Goal: Transaction & Acquisition: Purchase product/service

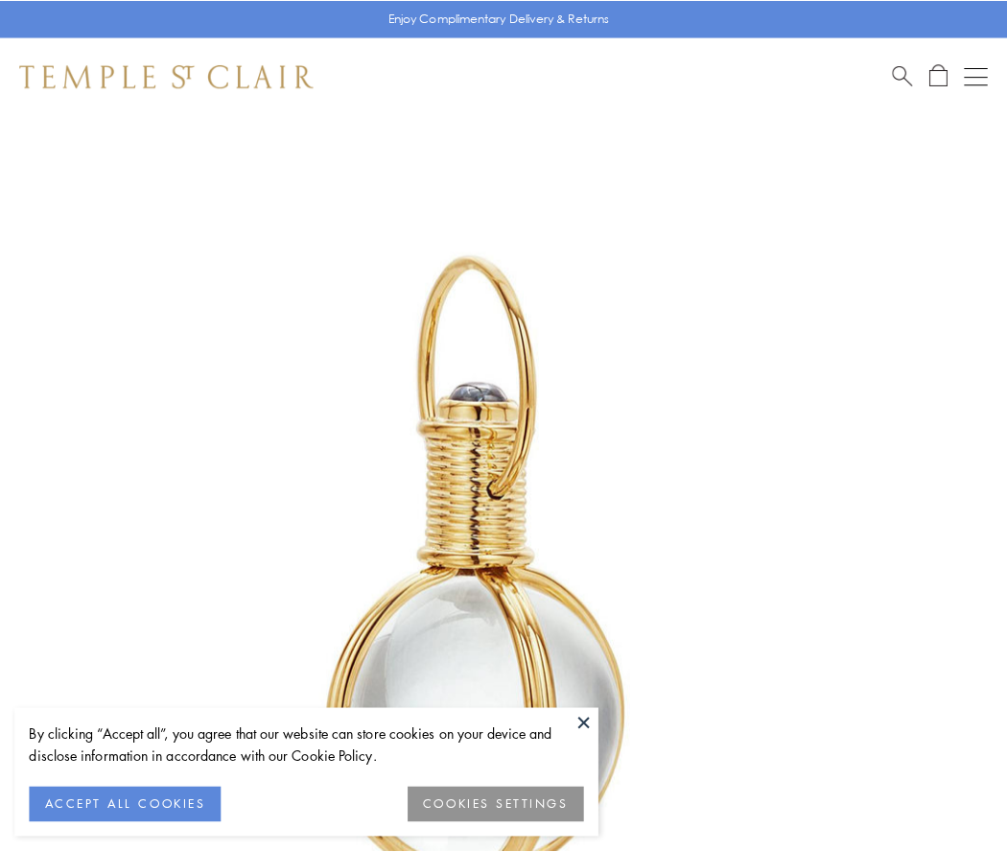
scroll to position [501, 0]
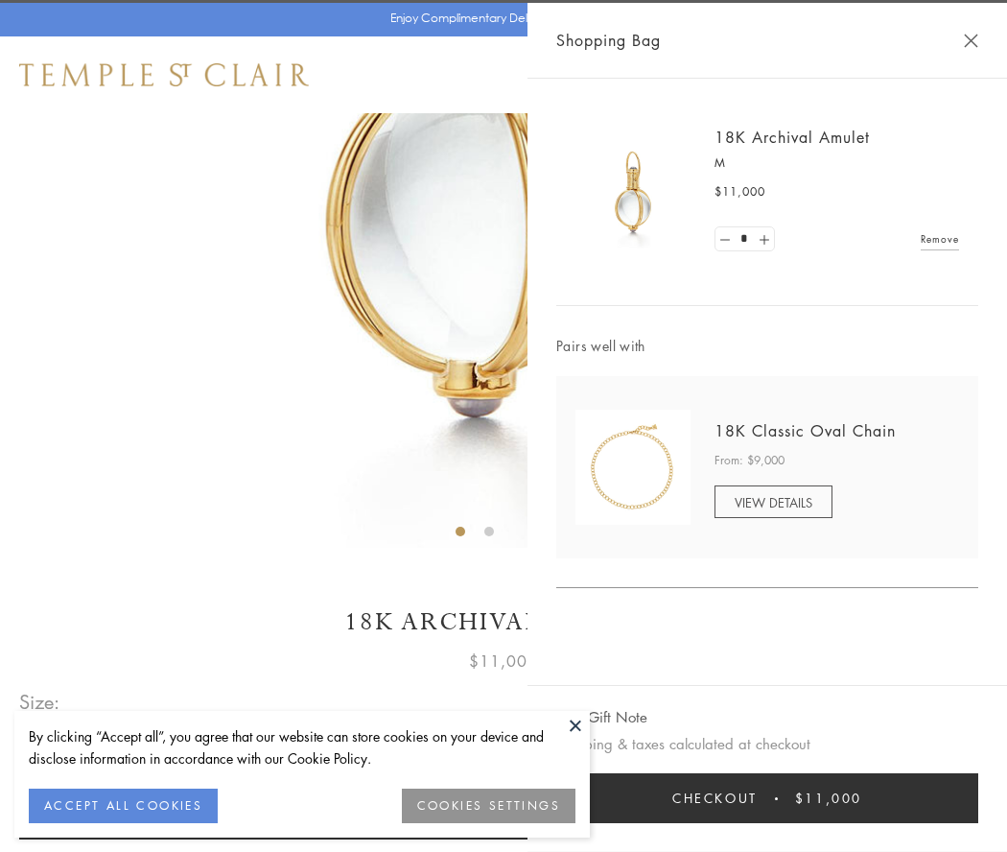
click at [767, 798] on button "Checkout $11,000" at bounding box center [767, 798] width 422 height 50
